Goal: Transaction & Acquisition: Purchase product/service

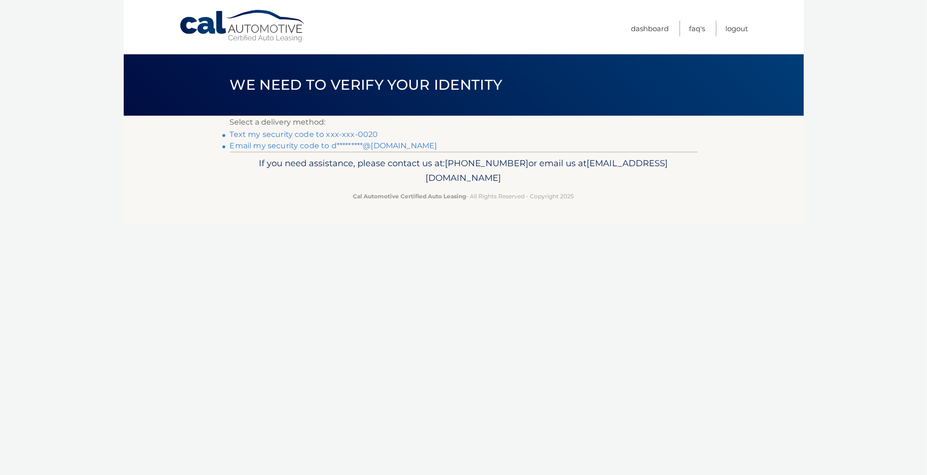
click at [360, 135] on link "Text my security code to xxx-xxx-0020" at bounding box center [304, 134] width 148 height 9
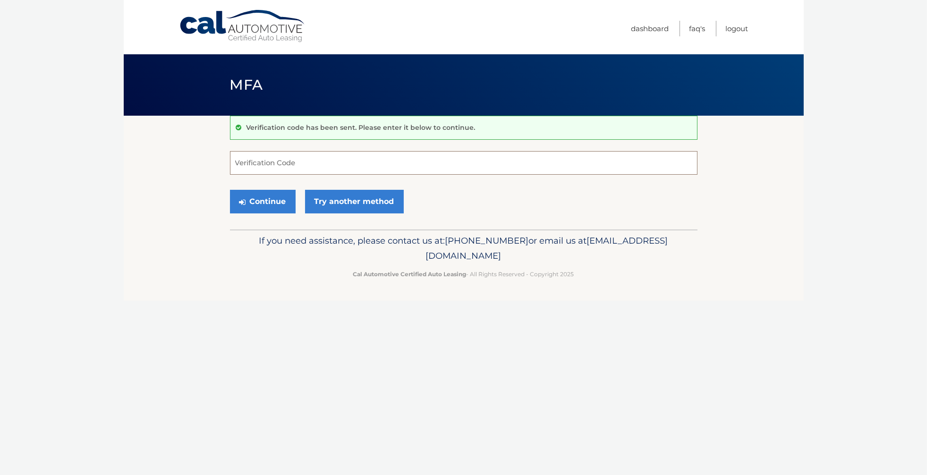
click at [411, 168] on input "Verification Code" at bounding box center [464, 163] width 468 height 24
type input "443458"
click at [255, 195] on button "Continue" at bounding box center [263, 202] width 66 height 24
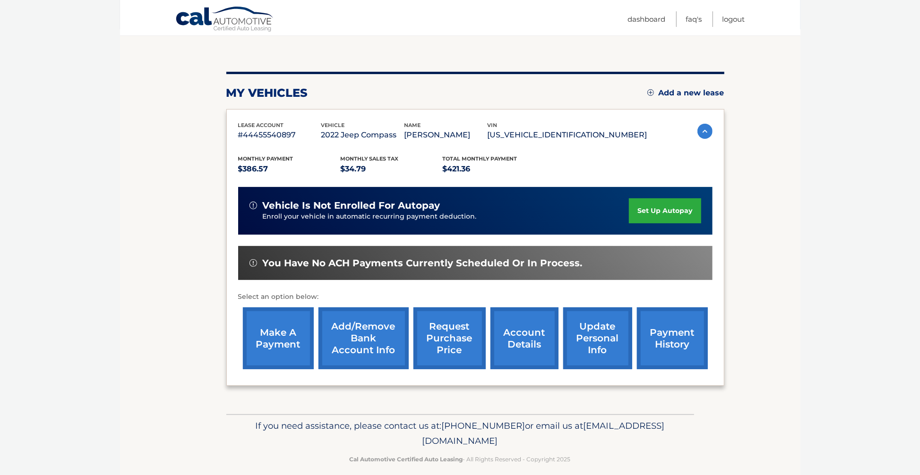
scroll to position [99, 0]
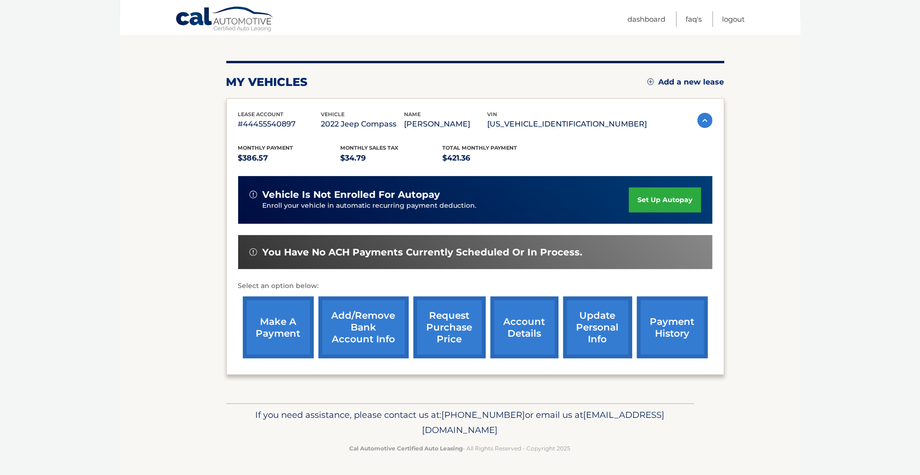
click at [285, 350] on link "make a payment" at bounding box center [278, 328] width 71 height 62
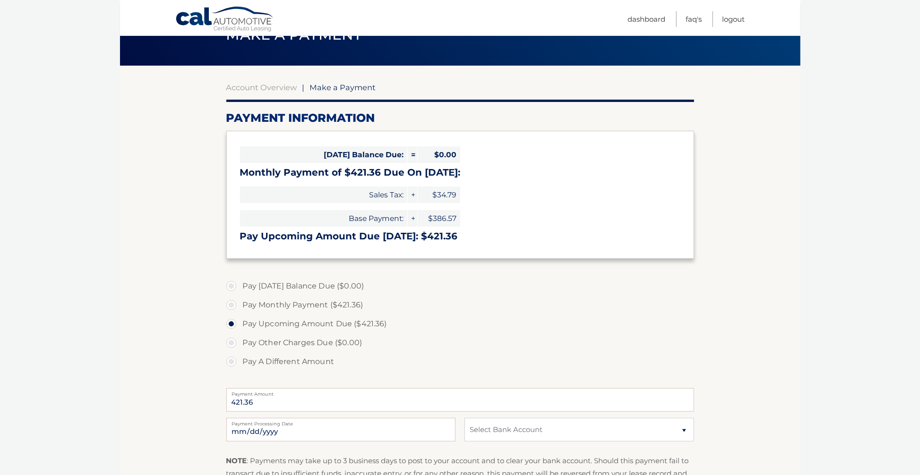
scroll to position [99, 0]
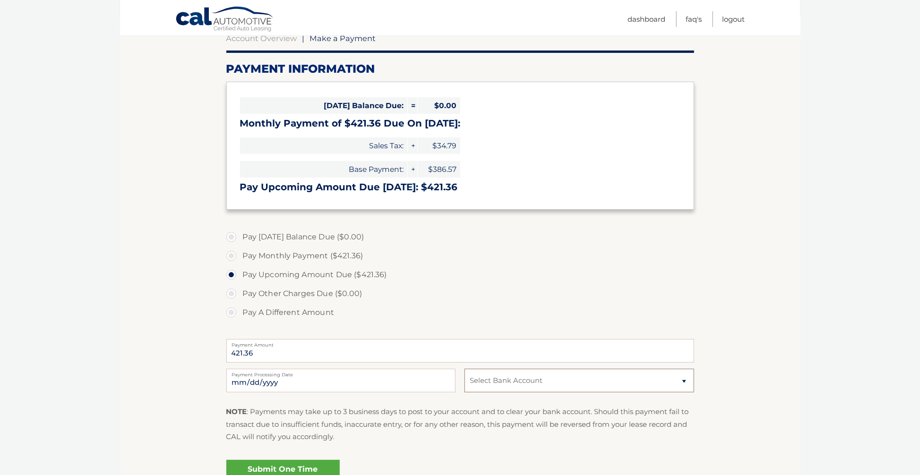
click at [511, 384] on select "Select Bank Account Checking BANK OF AMERICA N.A. *****2182 Checking MERCK SHAR…" at bounding box center [578, 381] width 229 height 24
select select "ZTNkNjlkZTAtZWEwZi00MTZjLTk2OGYtZmE4OWIxOTRkMzc3"
click at [464, 369] on select "Select Bank Account Checking BANK OF AMERICA N.A. *****2182 Checking MERCK SHAR…" at bounding box center [578, 381] width 229 height 24
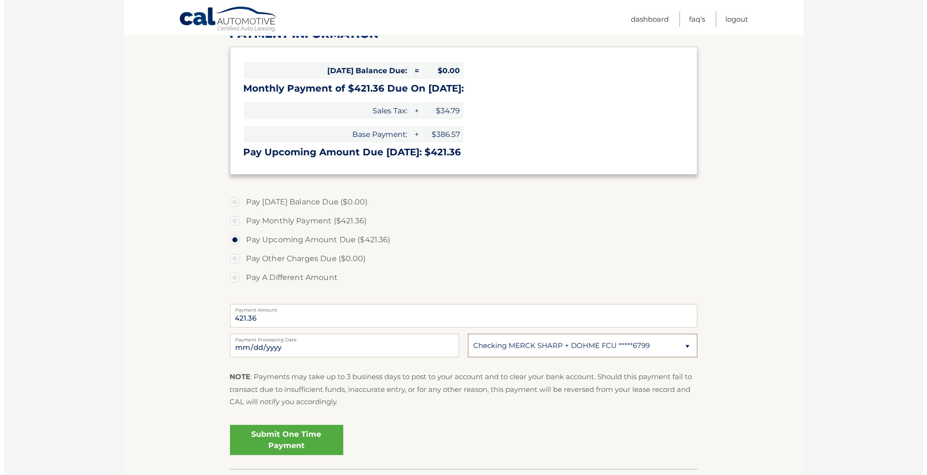
scroll to position [149, 0]
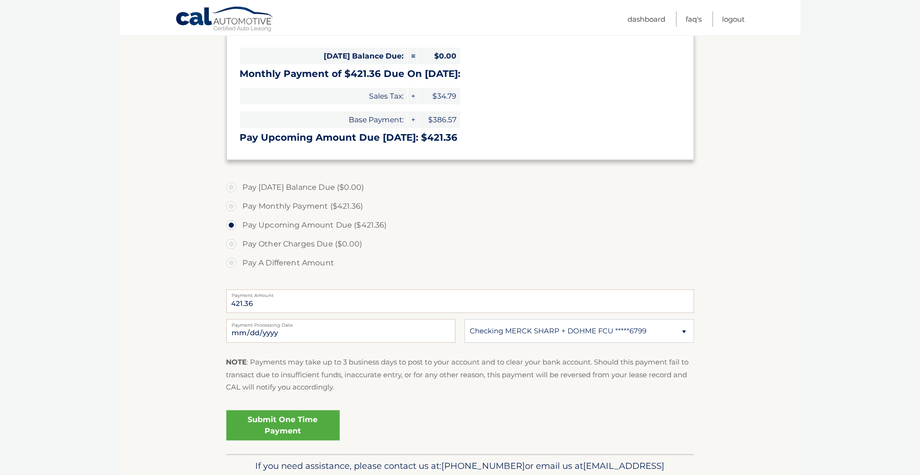
click at [286, 424] on link "Submit One Time Payment" at bounding box center [282, 425] width 113 height 30
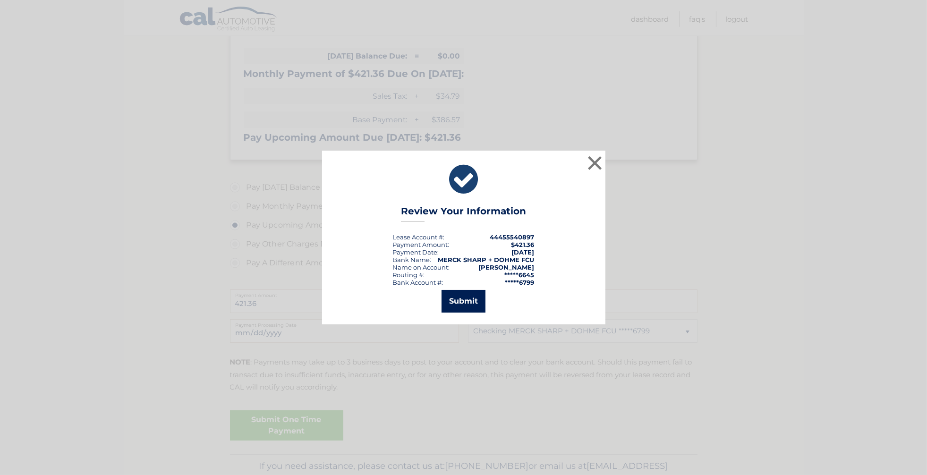
click at [463, 307] on button "Submit" at bounding box center [464, 301] width 44 height 23
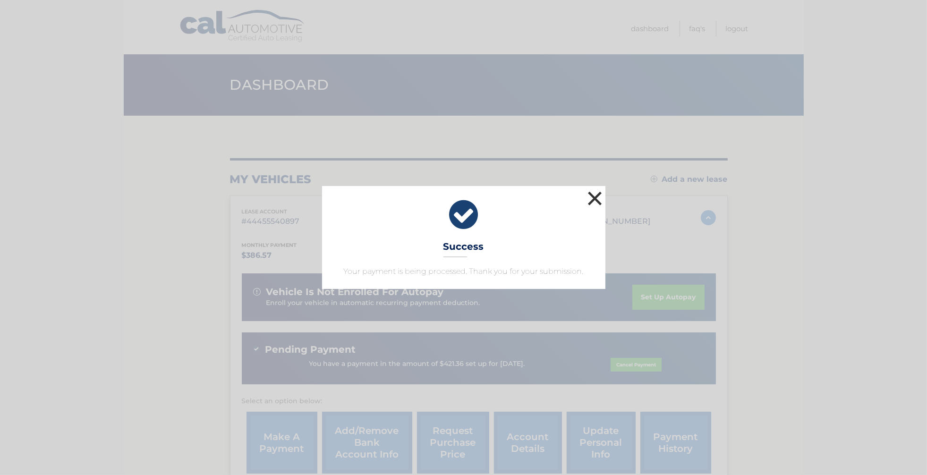
click at [592, 202] on button "×" at bounding box center [595, 198] width 19 height 19
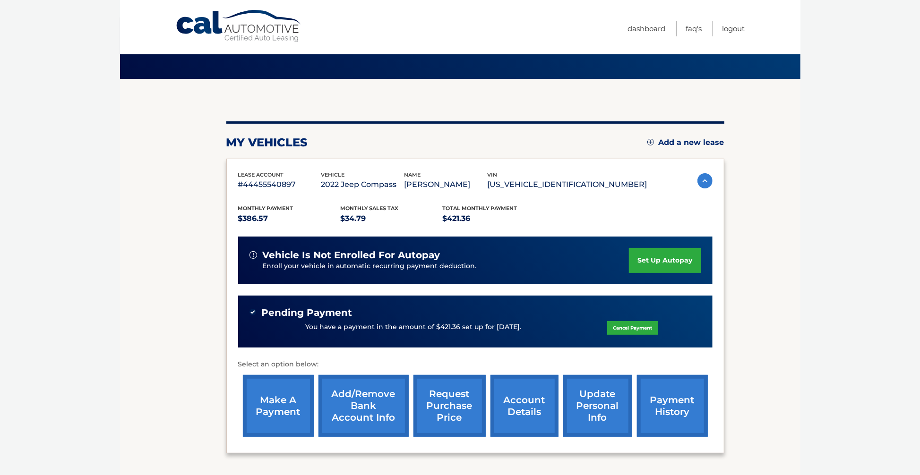
scroll to position [27, 0]
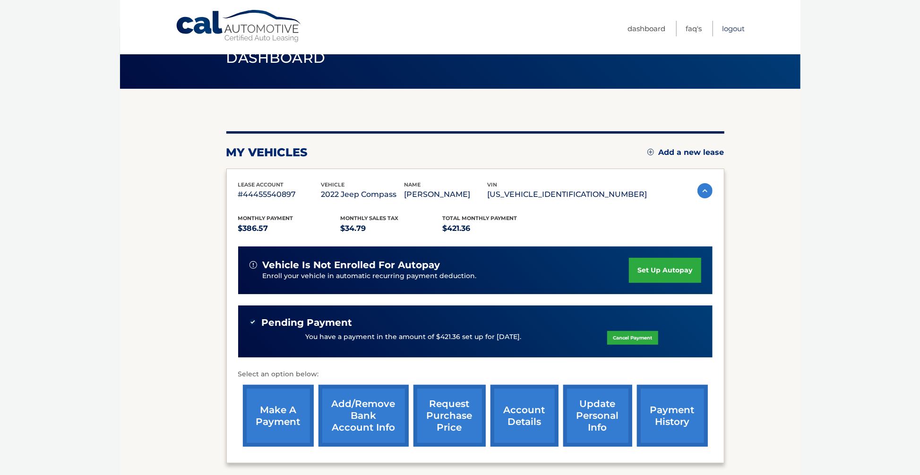
click at [730, 25] on link "Logout" at bounding box center [733, 29] width 23 height 16
